Goal: Find specific page/section

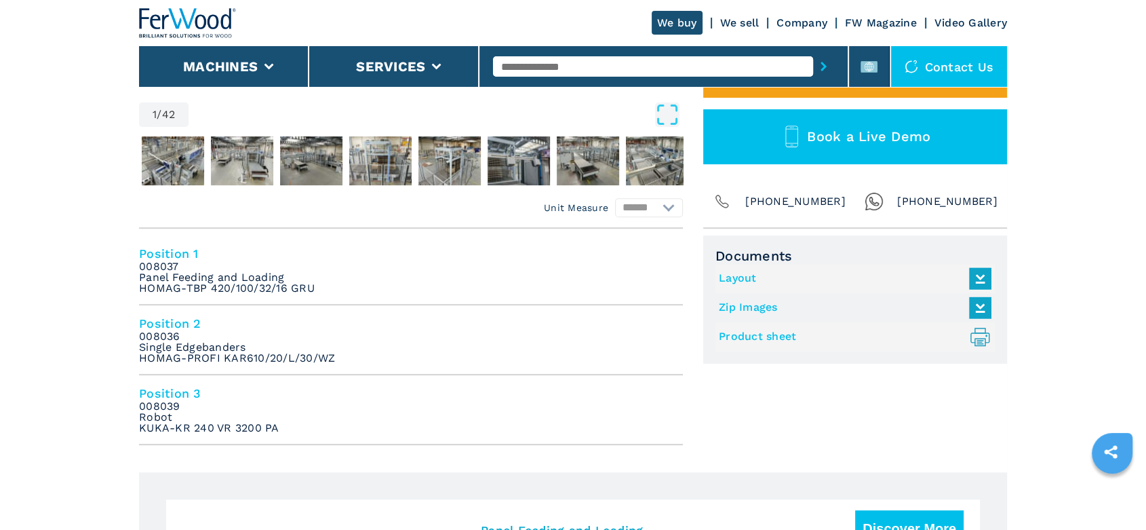
click at [514, 64] on input "text" at bounding box center [652, 66] width 319 height 20
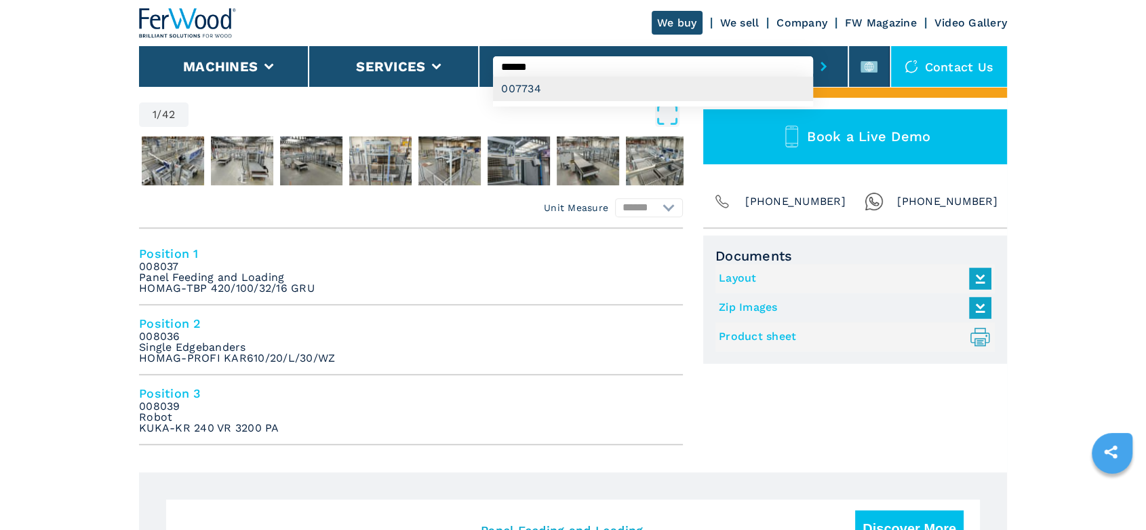
type input "******"
click at [532, 89] on div "007734" at bounding box center [652, 89] width 319 height 24
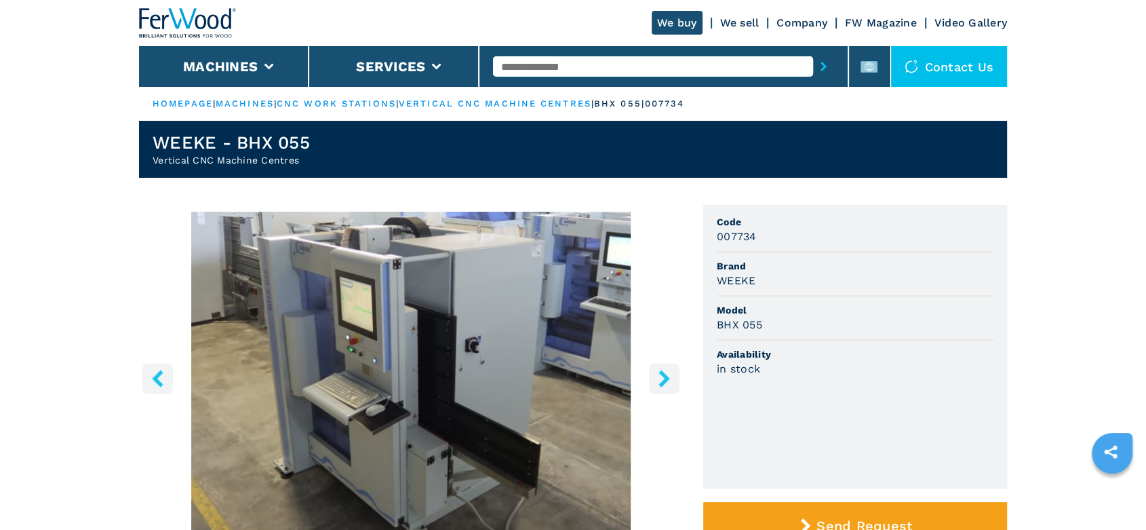
click at [516, 60] on input "text" at bounding box center [652, 66] width 319 height 20
type input "******"
click at [813, 51] on button "submit-button" at bounding box center [823, 66] width 21 height 31
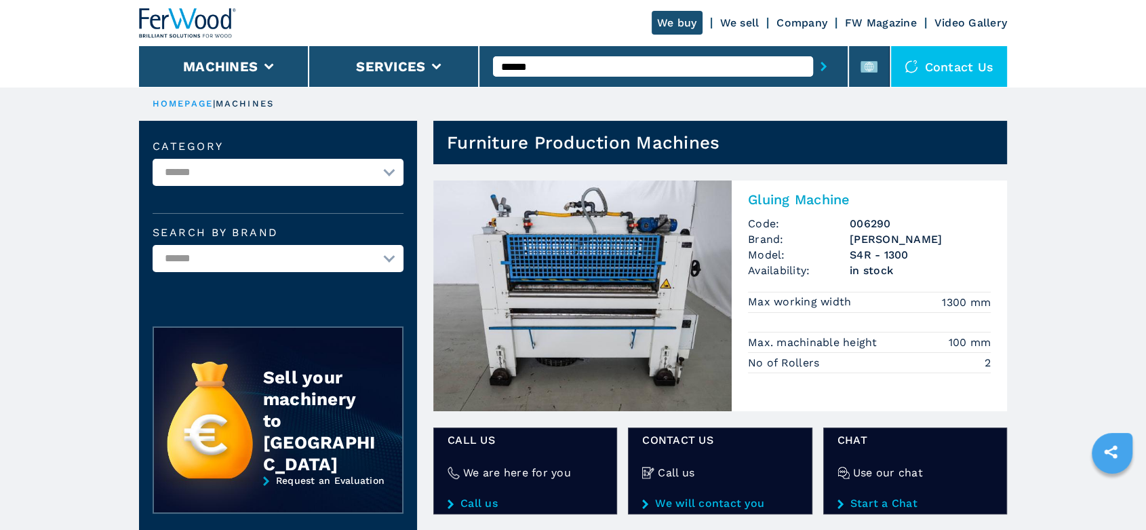
click at [866, 231] on h3 "OSAMA" at bounding box center [920, 239] width 141 height 16
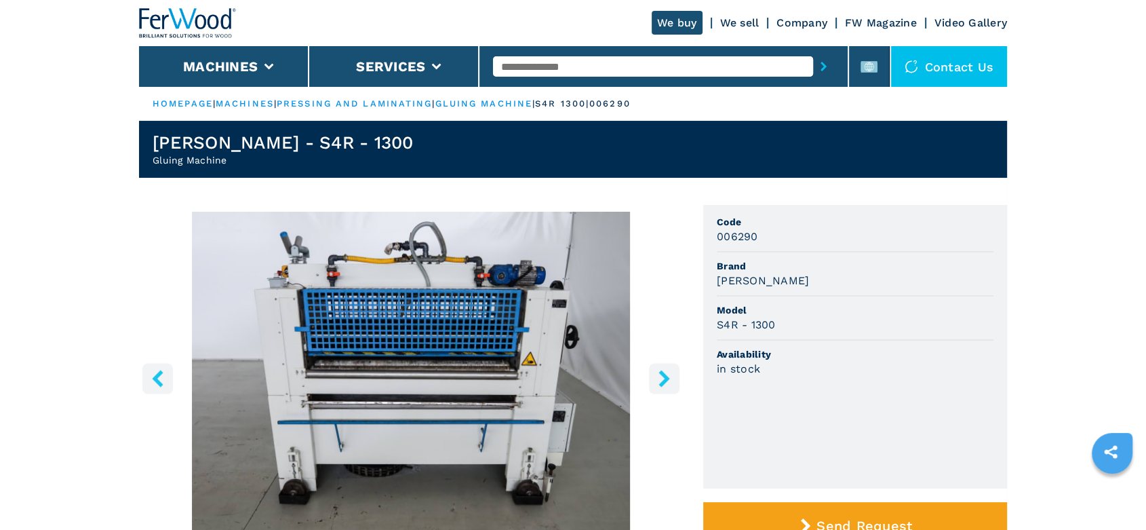
click at [661, 374] on icon "right-button" at bounding box center [663, 378] width 11 height 17
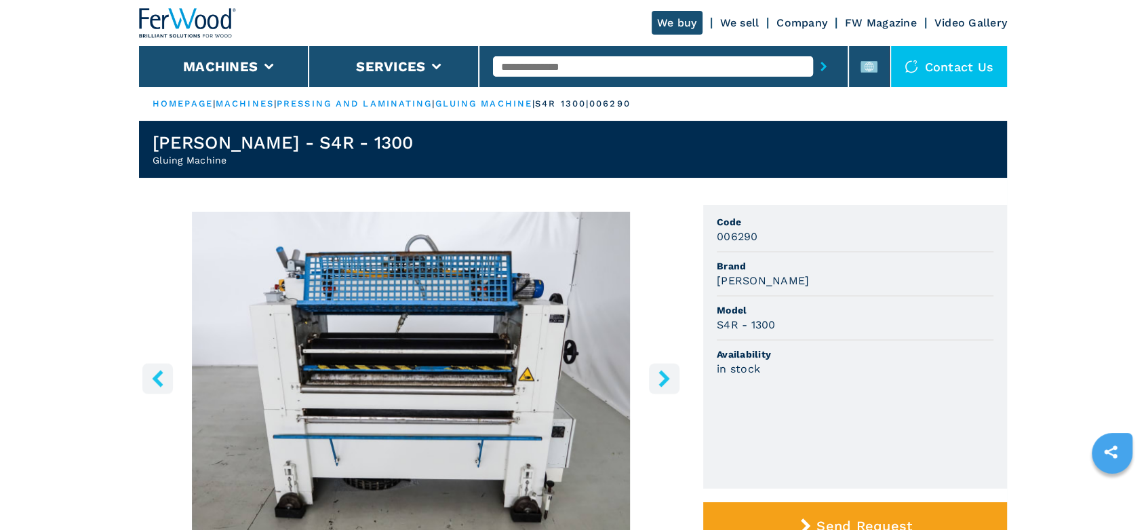
click at [661, 374] on icon "right-button" at bounding box center [663, 378] width 11 height 17
click at [667, 386] on icon "right-button" at bounding box center [664, 378] width 17 height 17
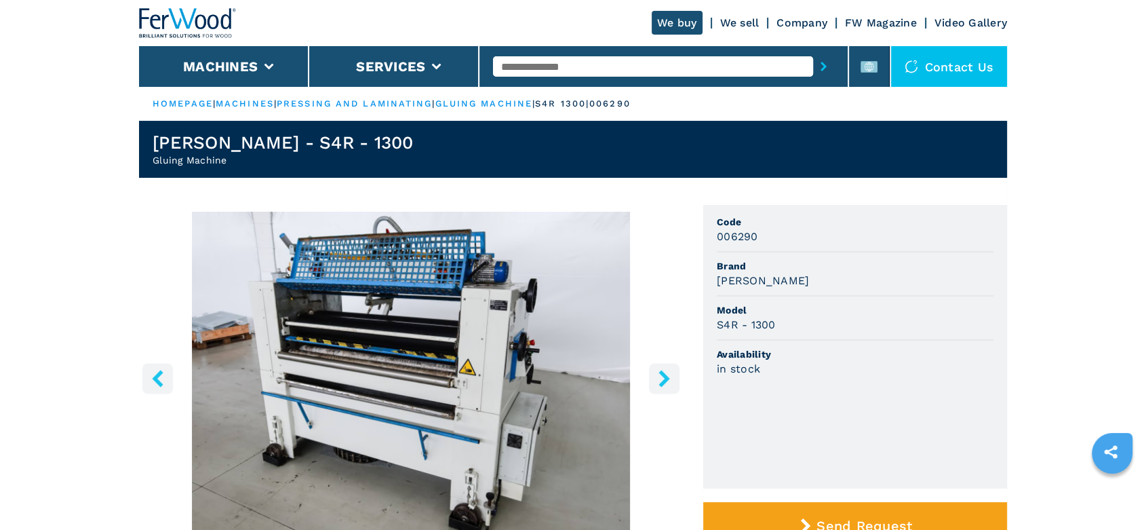
click at [667, 386] on icon "right-button" at bounding box center [664, 378] width 17 height 17
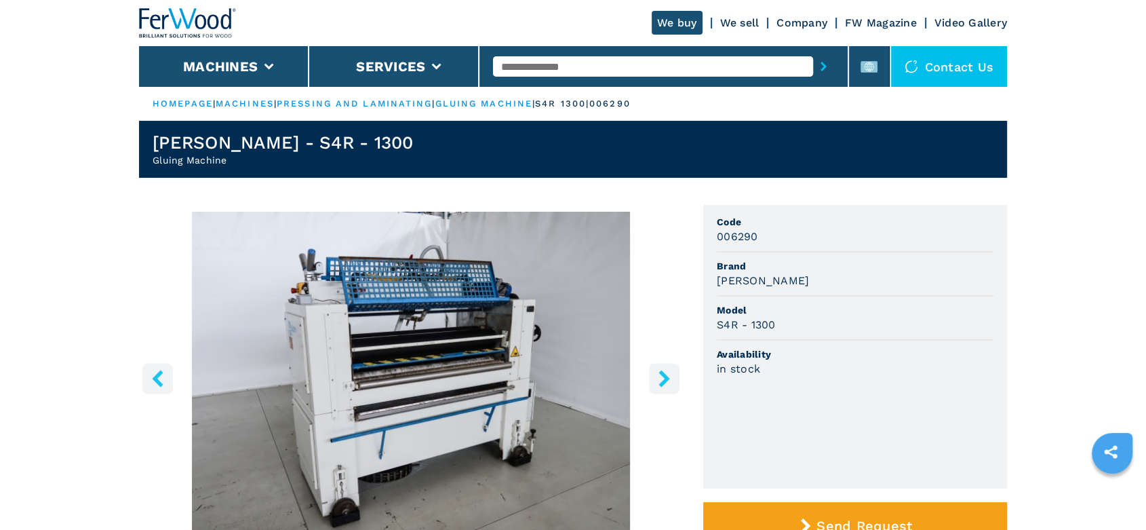
click at [667, 386] on icon "right-button" at bounding box center [664, 378] width 17 height 17
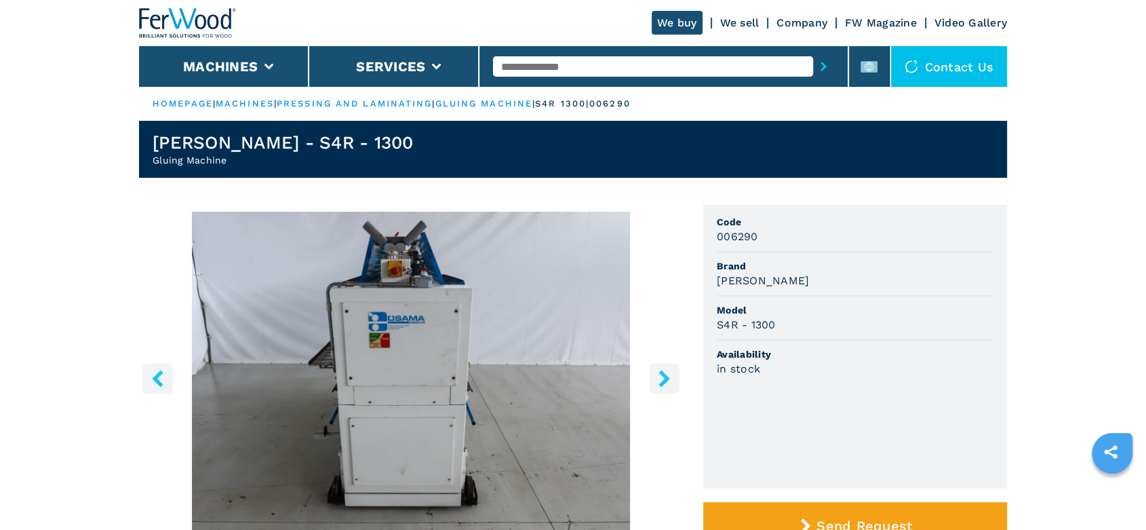
click at [667, 386] on icon "right-button" at bounding box center [664, 378] width 17 height 17
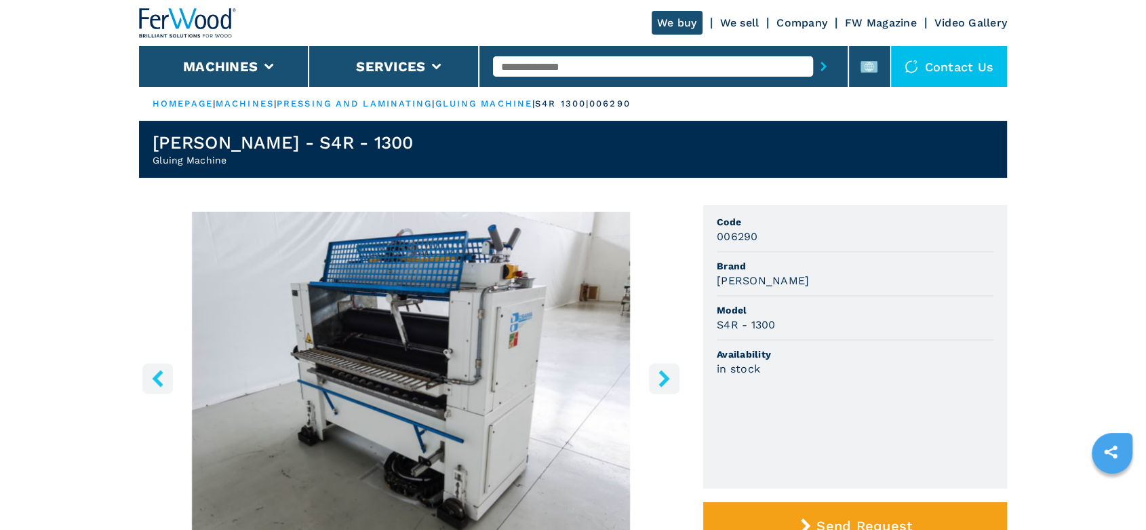
click at [667, 386] on icon "right-button" at bounding box center [664, 378] width 17 height 17
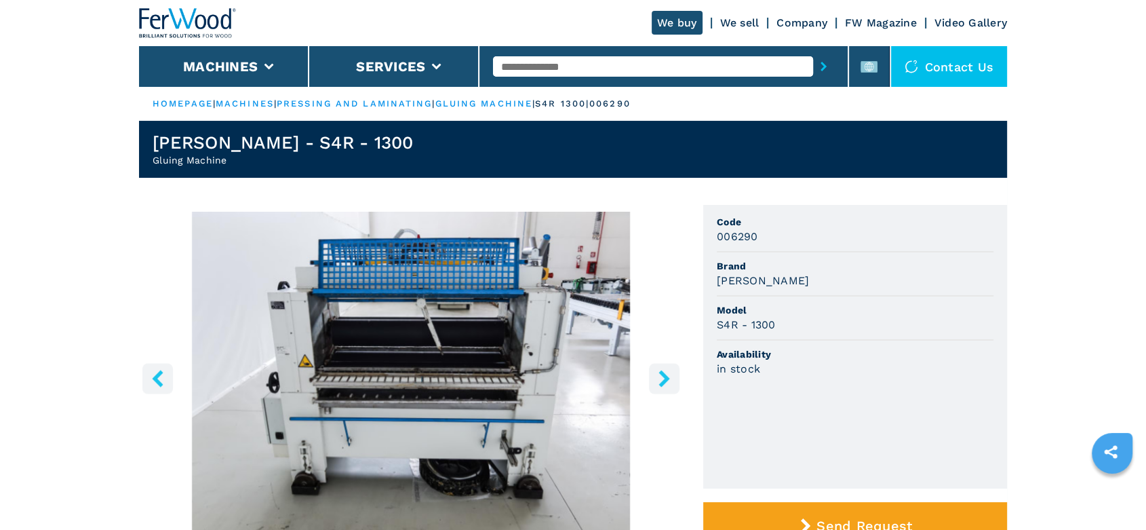
click at [667, 386] on icon "right-button" at bounding box center [664, 378] width 17 height 17
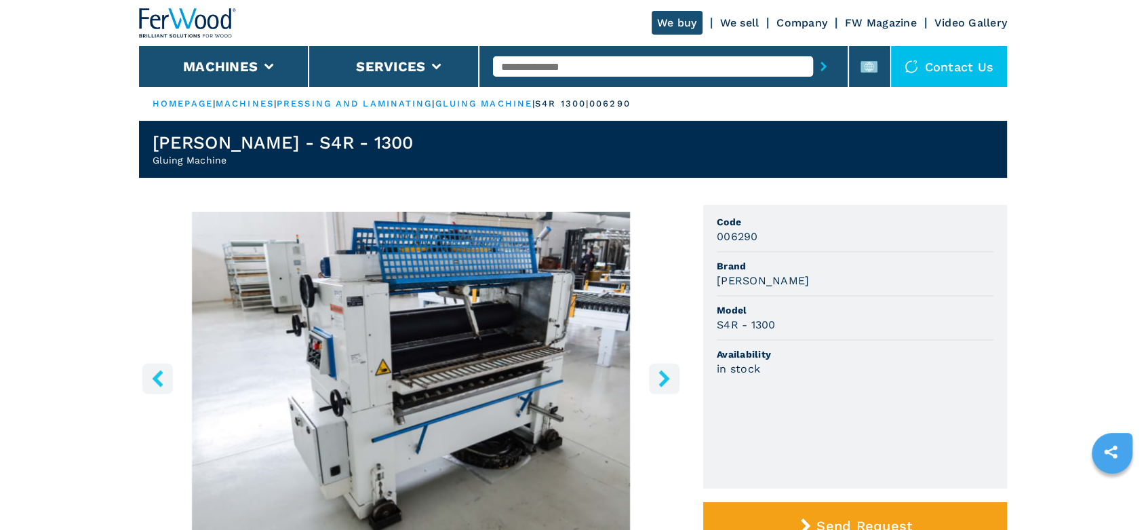
click at [667, 386] on icon "right-button" at bounding box center [664, 378] width 17 height 17
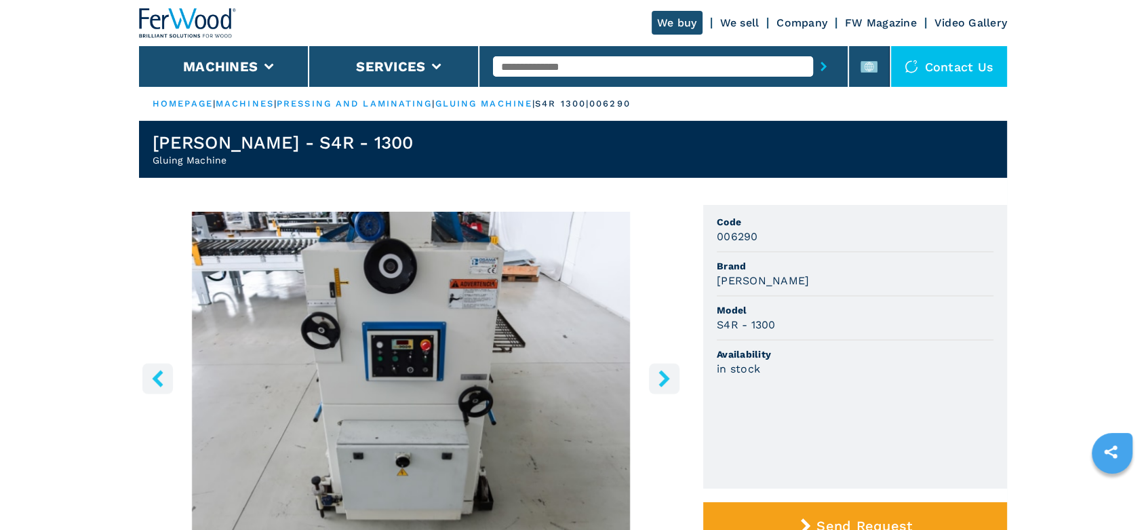
click at [667, 386] on icon "right-button" at bounding box center [664, 378] width 17 height 17
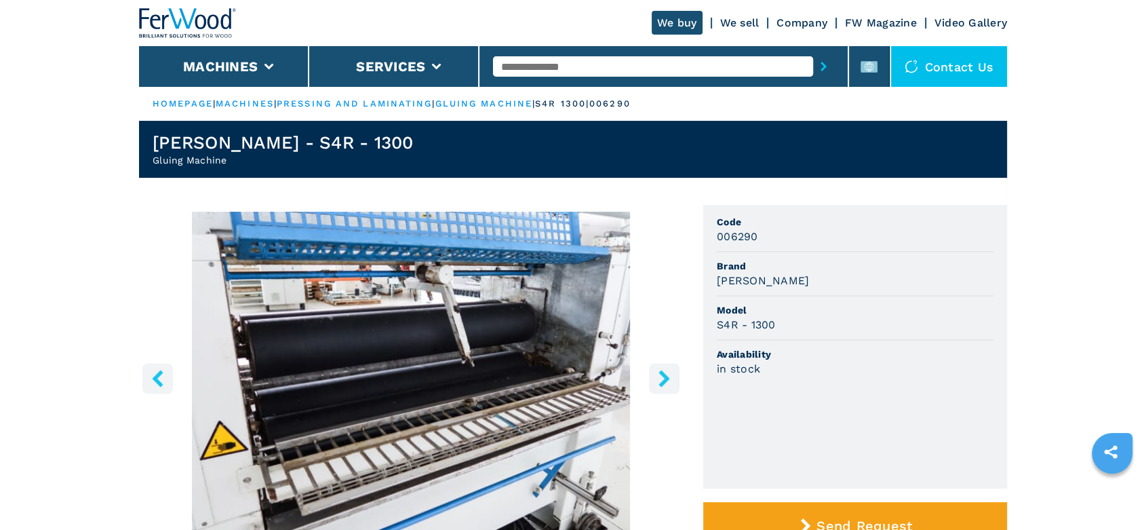
click at [667, 386] on icon "right-button" at bounding box center [664, 378] width 17 height 17
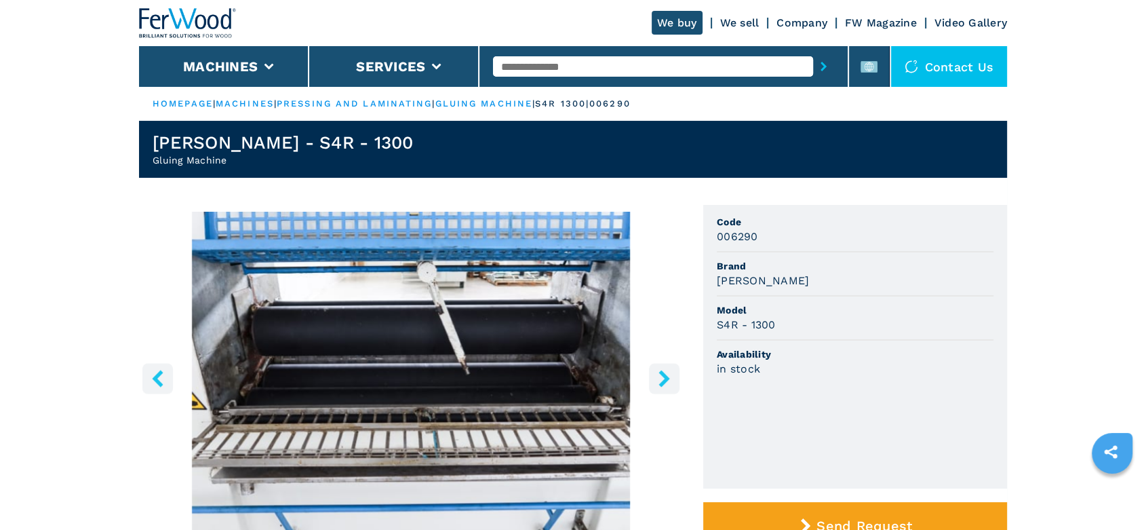
click at [667, 386] on icon "right-button" at bounding box center [664, 378] width 17 height 17
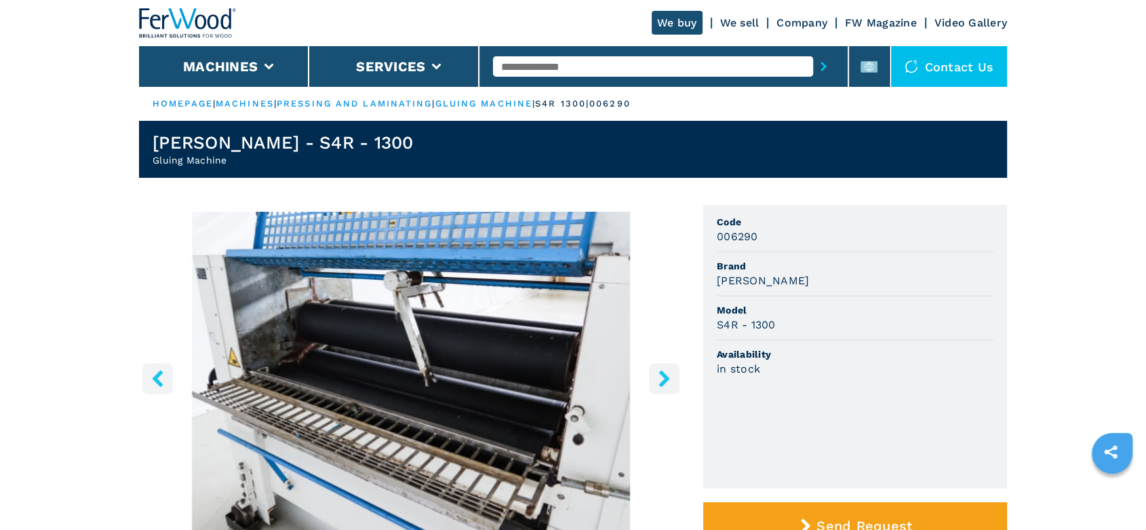
click at [667, 386] on icon "right-button" at bounding box center [664, 378] width 17 height 17
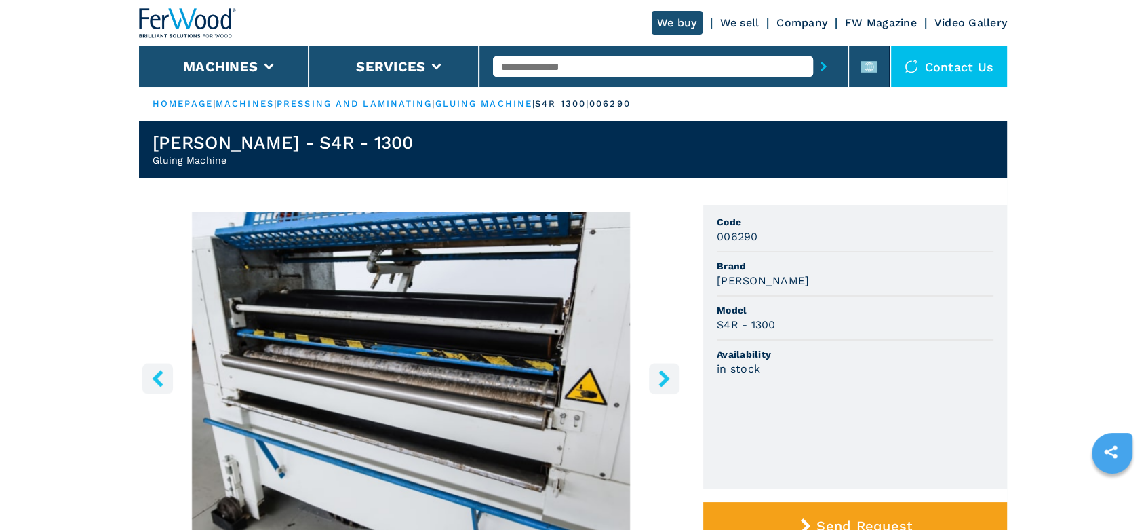
click at [667, 386] on icon "right-button" at bounding box center [664, 378] width 17 height 17
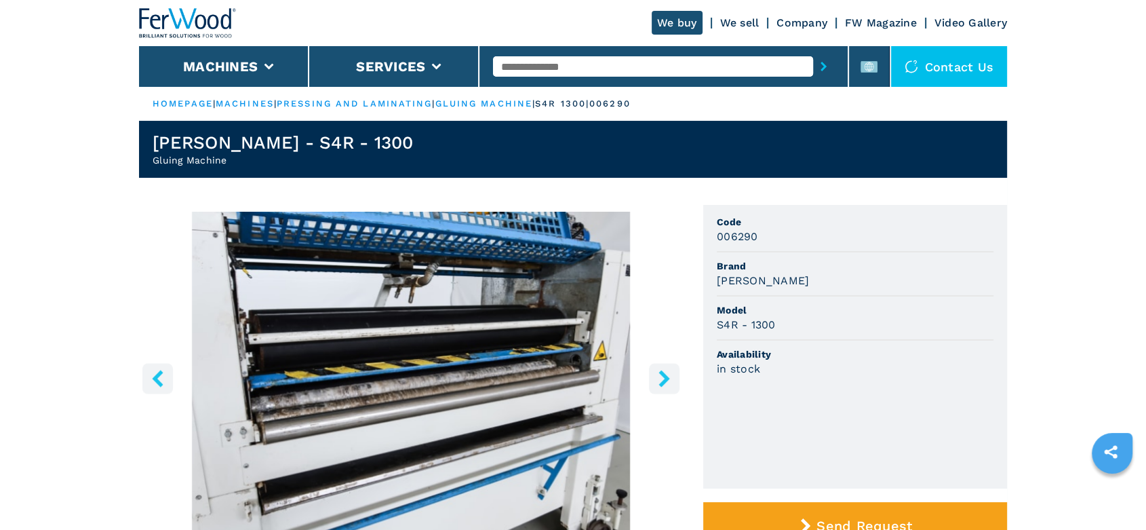
click at [667, 386] on icon "right-button" at bounding box center [664, 378] width 17 height 17
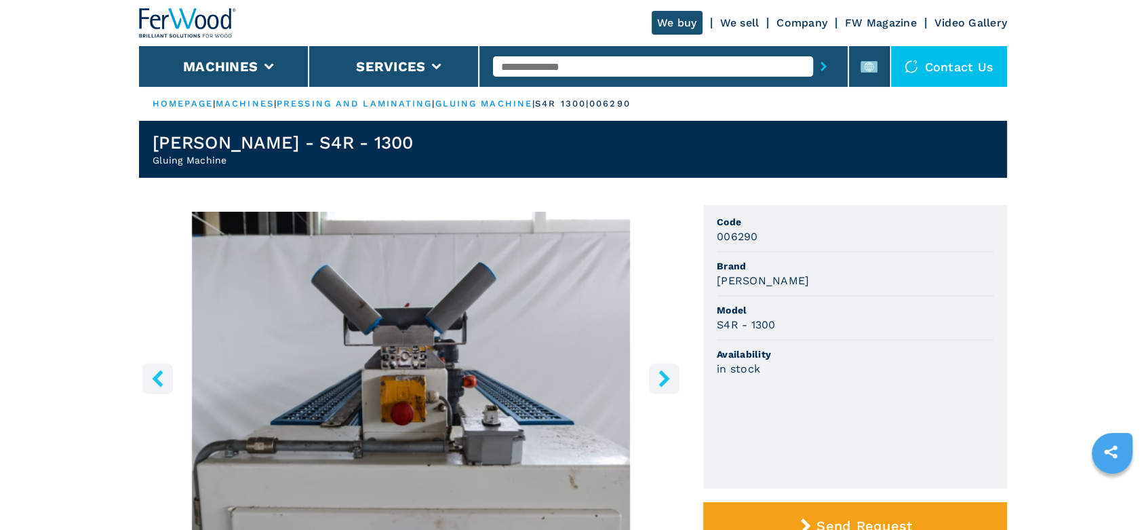
click at [667, 386] on icon "right-button" at bounding box center [664, 378] width 17 height 17
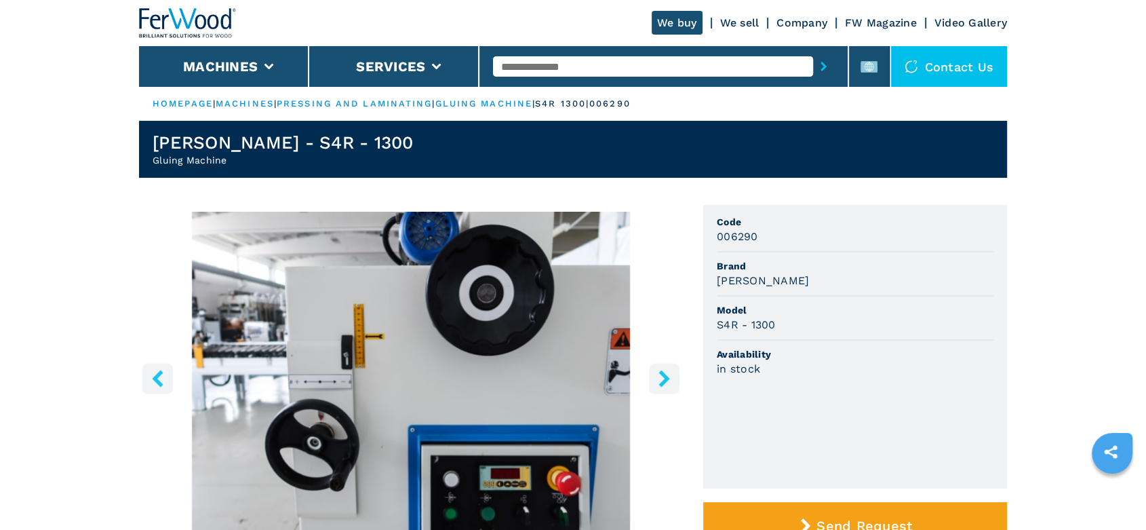
click at [667, 386] on icon "right-button" at bounding box center [664, 378] width 17 height 17
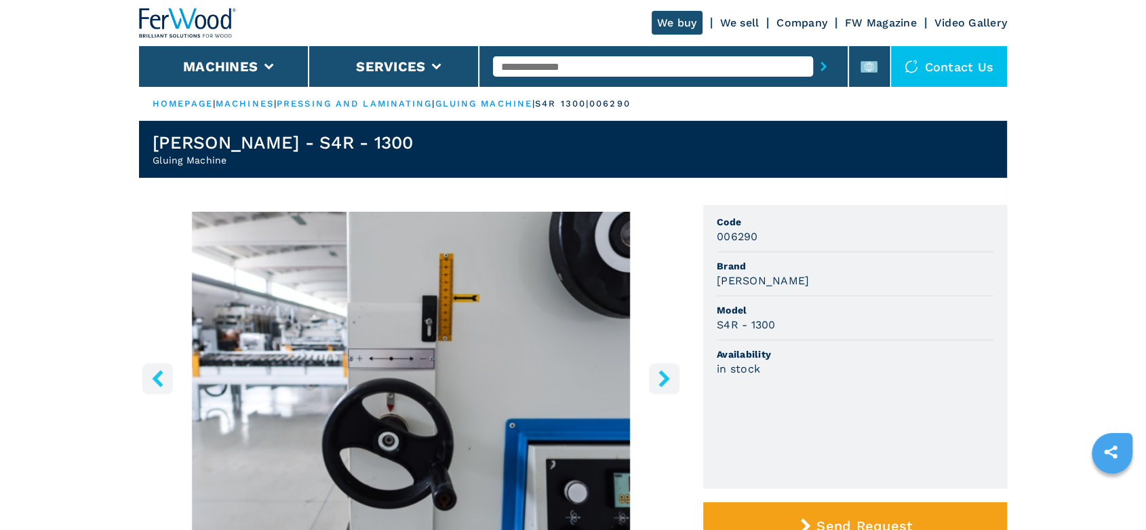
click at [667, 386] on icon "right-button" at bounding box center [664, 378] width 17 height 17
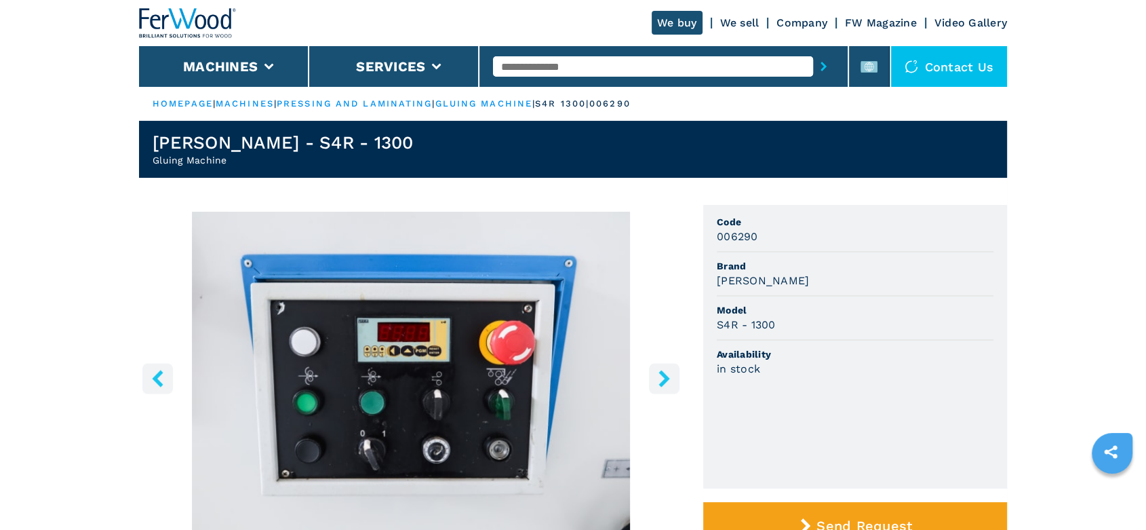
click at [167, 370] on button "left-button" at bounding box center [157, 378] width 31 height 31
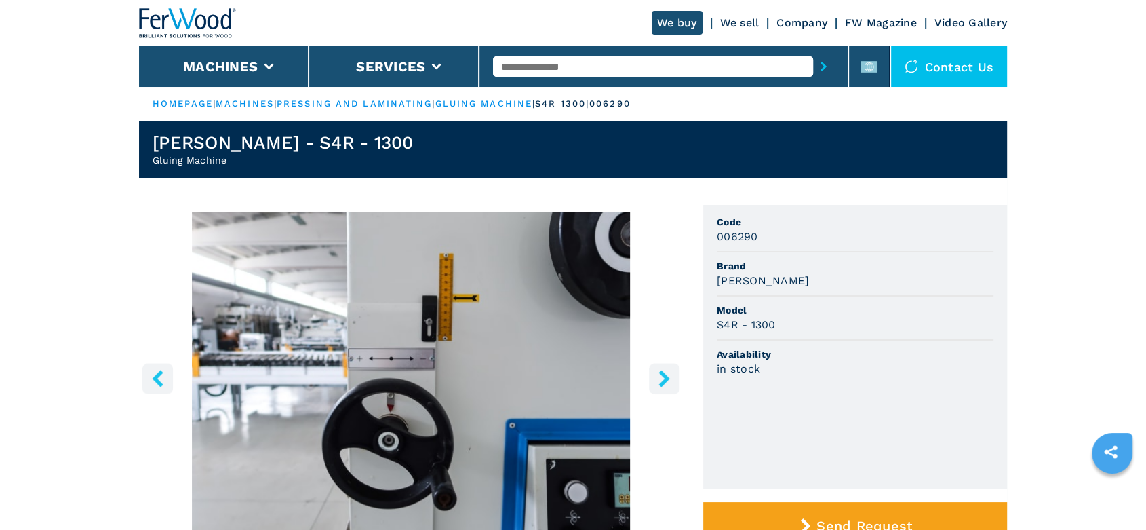
click at [167, 370] on button "left-button" at bounding box center [157, 378] width 31 height 31
